Goal: Share content: Share content

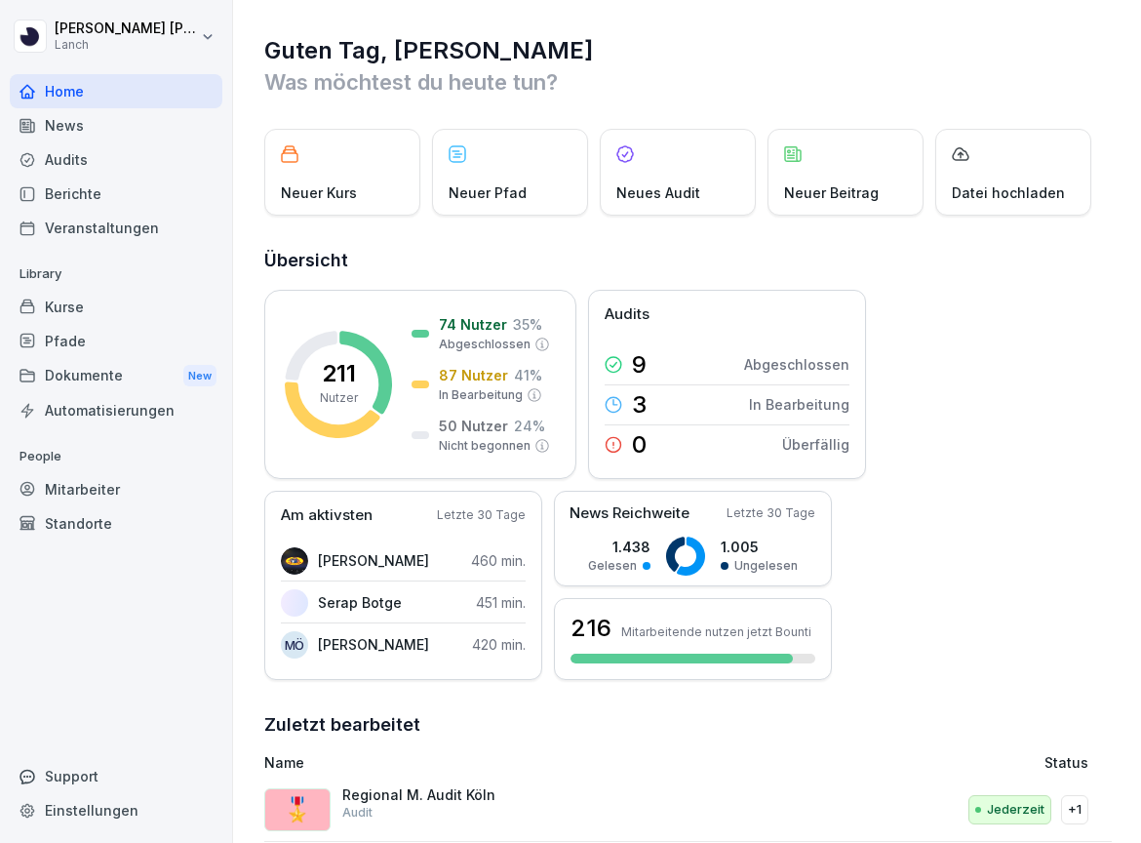
click at [94, 371] on div "Dokumente New" at bounding box center [116, 376] width 213 height 36
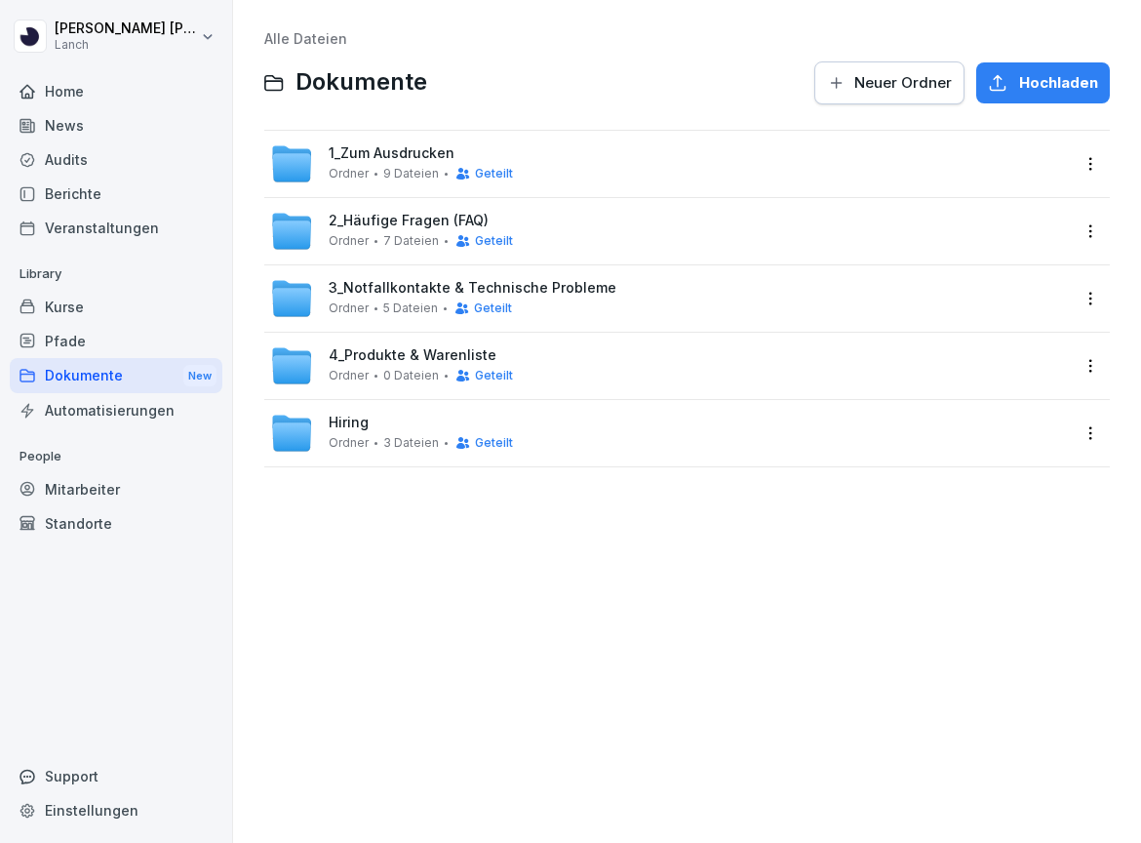
click at [378, 164] on div "1_Zum Ausdrucken Ordner 9 Dateien Geteilt" at bounding box center [421, 163] width 184 height 36
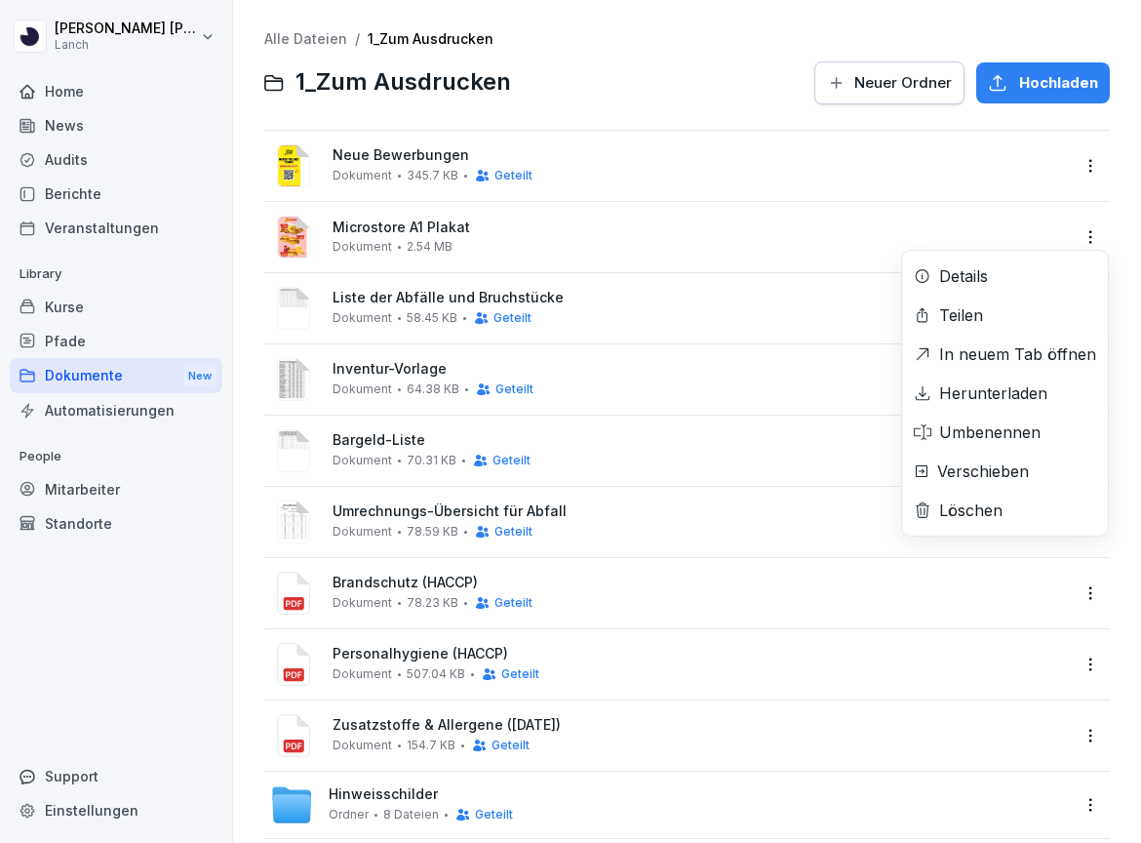
click at [1092, 240] on html "[PERSON_NAME] Lanch Home News Audits Berichte Veranstaltungen Library Kurse Pfa…" at bounding box center [570, 421] width 1141 height 843
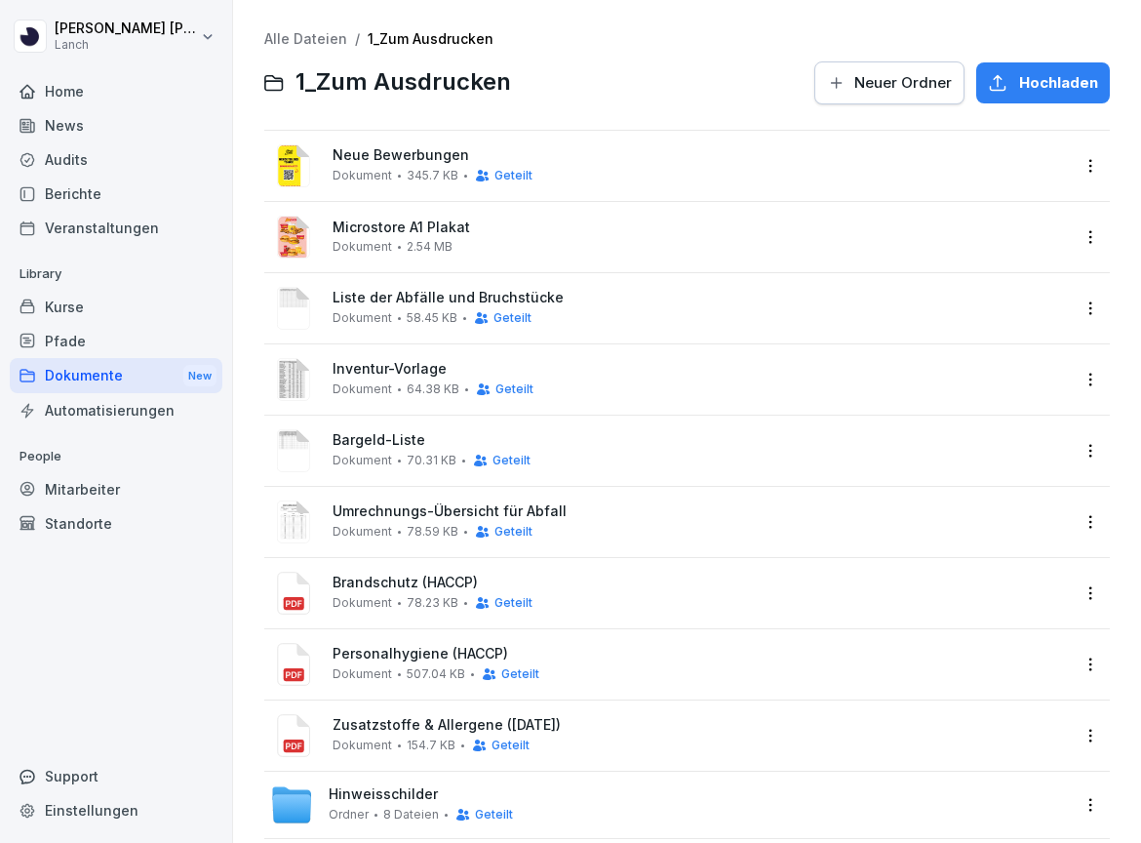
click at [680, 242] on html "[PERSON_NAME] Lanch Home News Audits Berichte Veranstaltungen Library Kurse Pfa…" at bounding box center [570, 421] width 1141 height 843
click at [680, 242] on div "Microstore A1 Plakat Dokument 2.54 MB" at bounding box center [701, 236] width 737 height 34
click at [680, 242] on div at bounding box center [570, 421] width 1141 height 843
click at [1083, 234] on html "[PERSON_NAME] Lanch Home News Audits Berichte Veranstaltungen Library Kurse Pfa…" at bounding box center [570, 421] width 1141 height 843
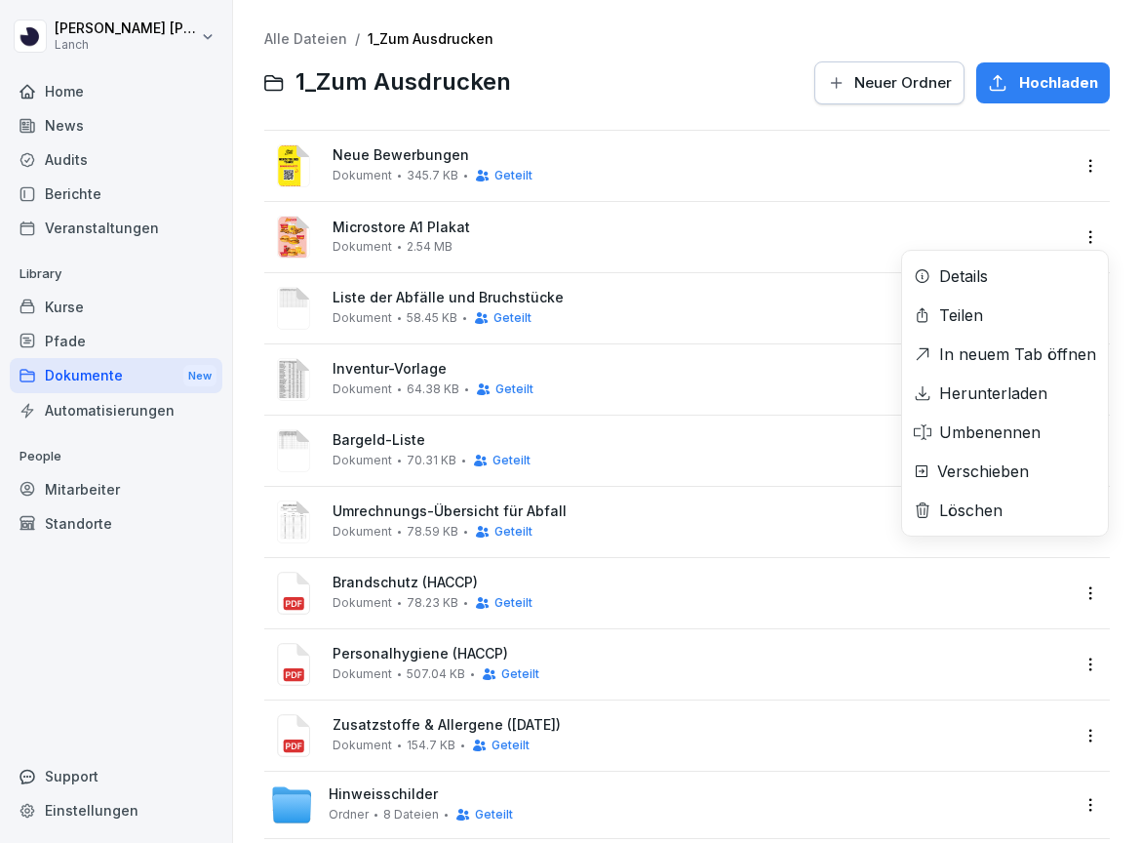
click at [978, 317] on div "Teilen" at bounding box center [961, 314] width 44 height 23
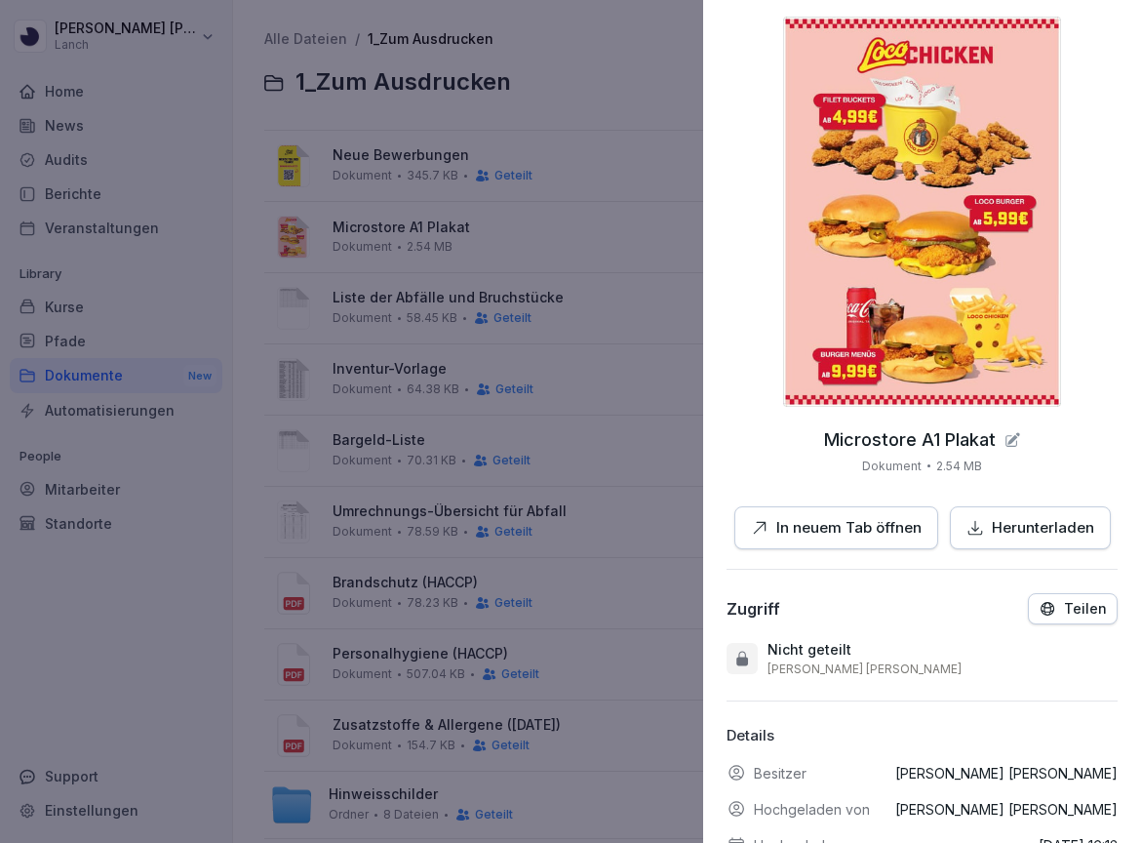
scroll to position [110, 0]
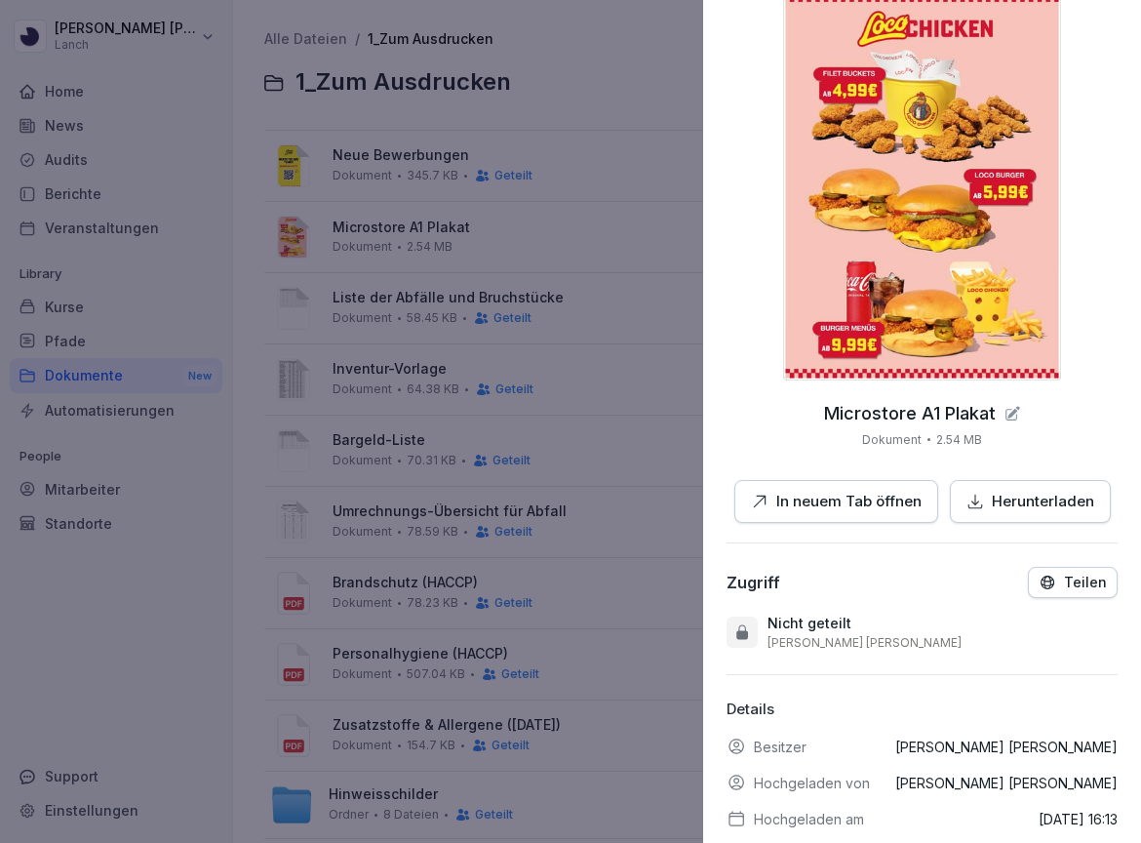
click at [1056, 584] on icon "button" at bounding box center [1048, 583] width 18 height 18
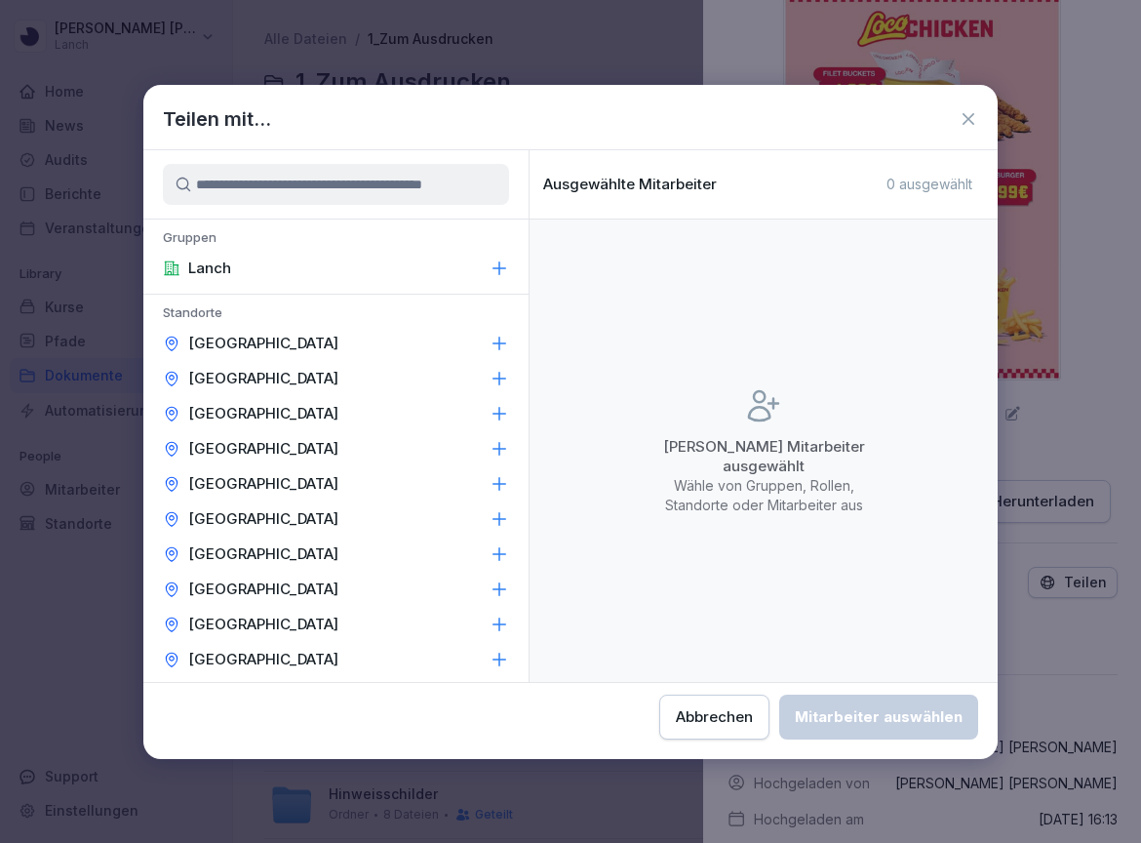
click at [401, 261] on div "Lanch" at bounding box center [335, 268] width 385 height 35
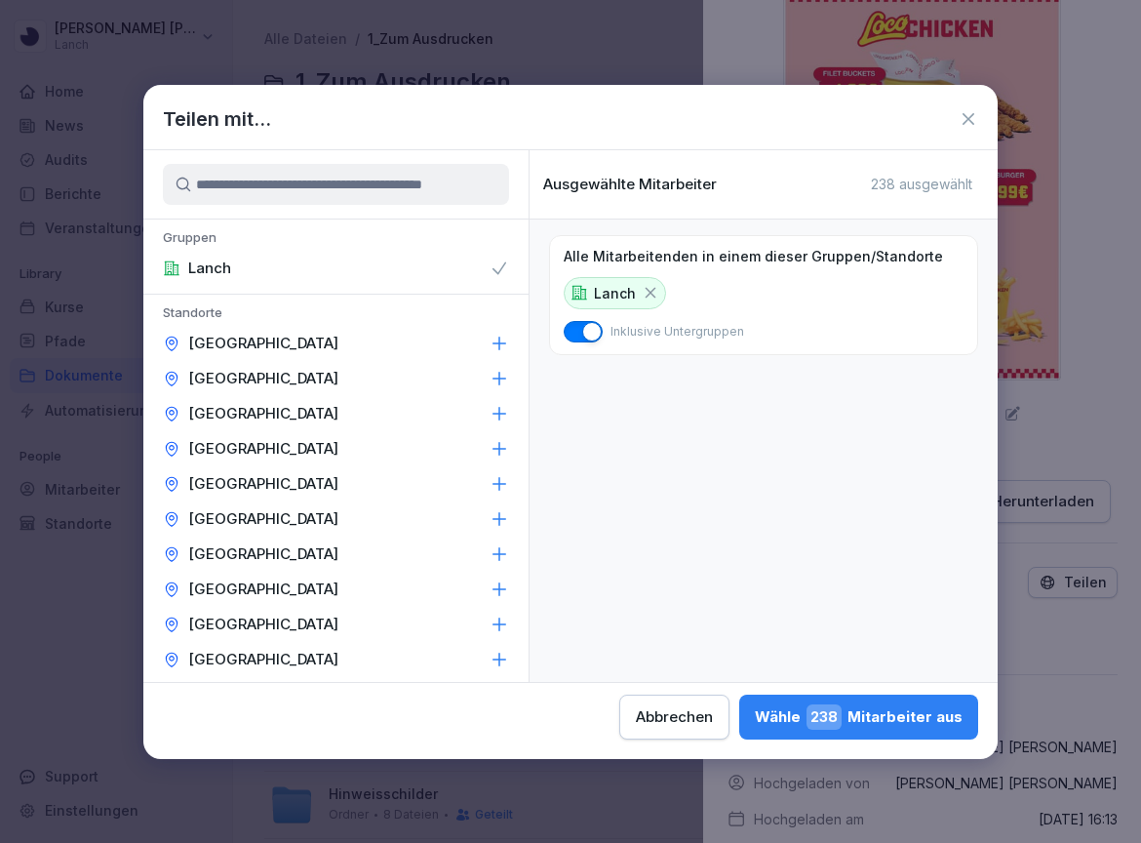
click at [755, 716] on div "Wähle 238 Mitarbeiter aus" at bounding box center [859, 716] width 208 height 25
